Goal: Information Seeking & Learning: Learn about a topic

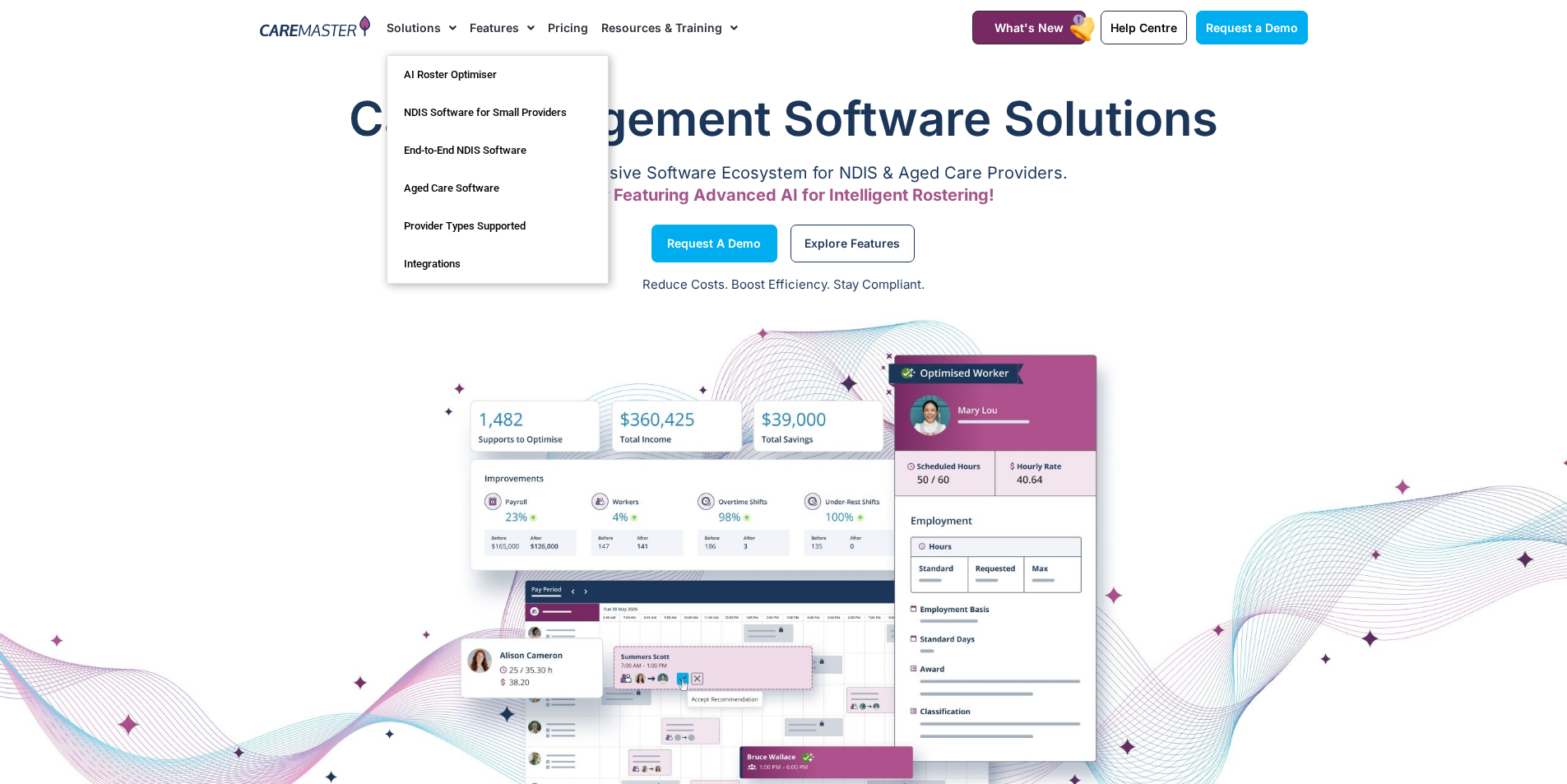
click at [422, 21] on link "Solutions" at bounding box center [421, 28] width 70 height 55
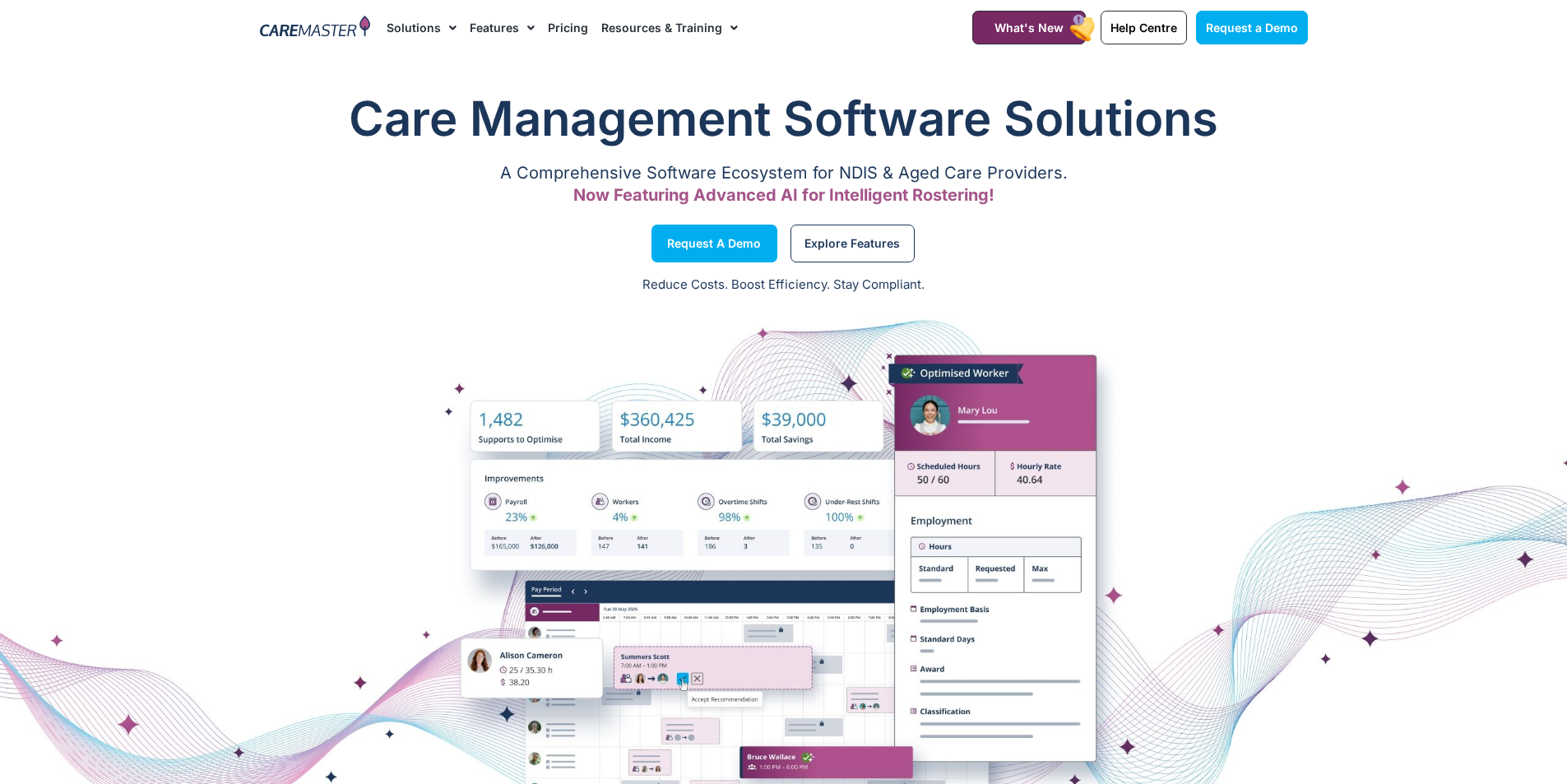
click at [499, 36] on link "Features" at bounding box center [502, 28] width 65 height 55
click at [554, 23] on link "Pricing" at bounding box center [568, 28] width 41 height 55
click at [313, 26] on img at bounding box center [315, 28] width 111 height 25
click at [829, 241] on span "Explore Features" at bounding box center [852, 243] width 95 height 8
